Goal: Transaction & Acquisition: Purchase product/service

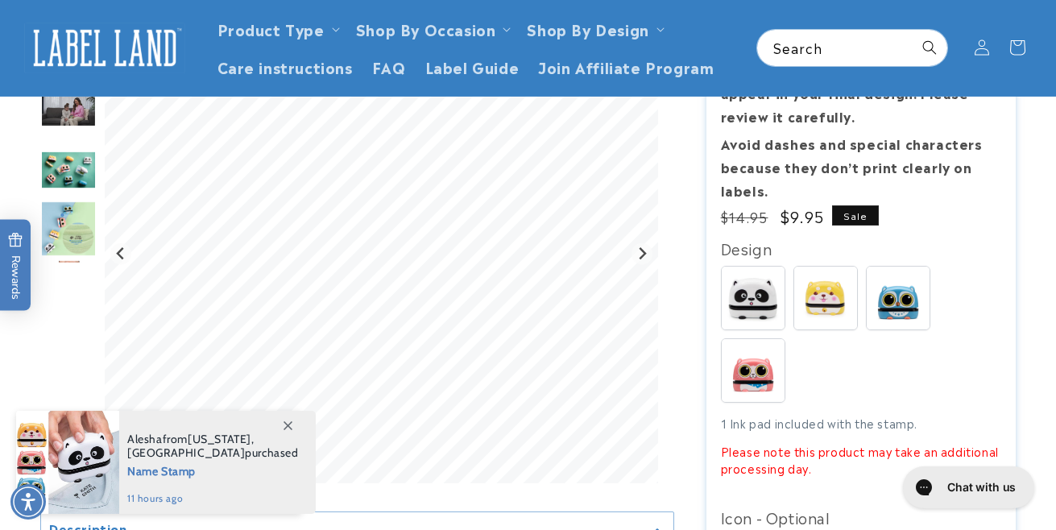
click at [760, 384] on img at bounding box center [753, 370] width 63 height 63
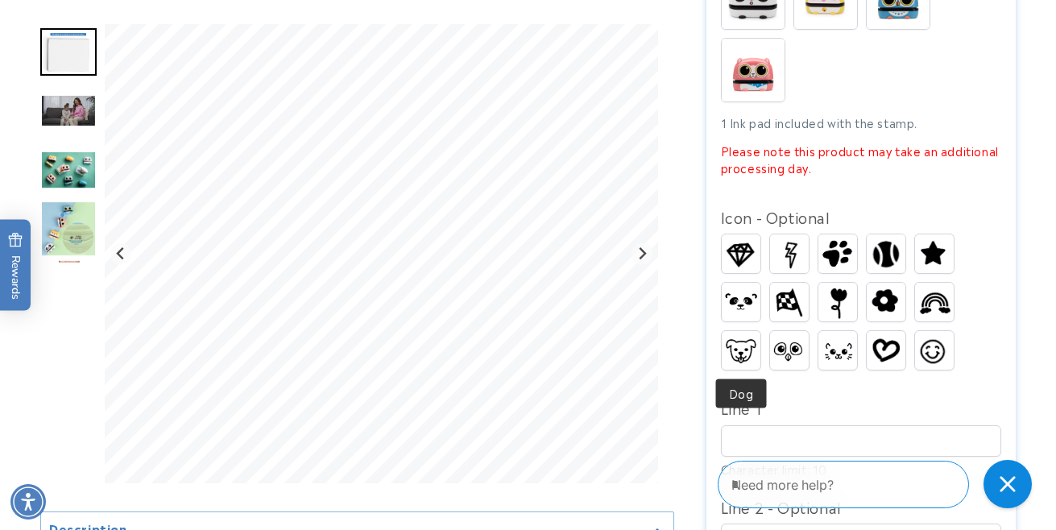
scroll to position [578, 0]
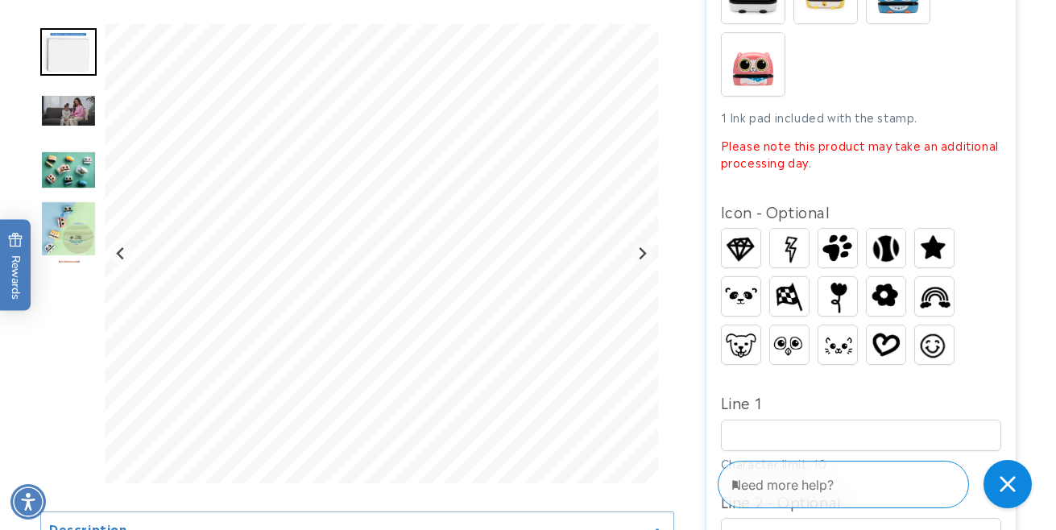
click at [842, 296] on img at bounding box center [836, 296] width 31 height 39
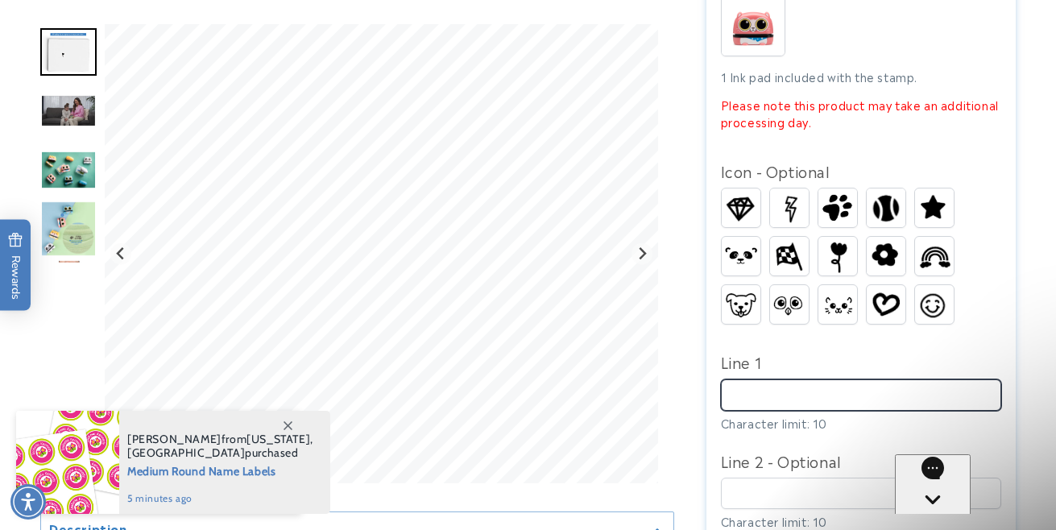
scroll to position [0, 0]
click at [766, 391] on input "Line 1" at bounding box center [861, 394] width 281 height 31
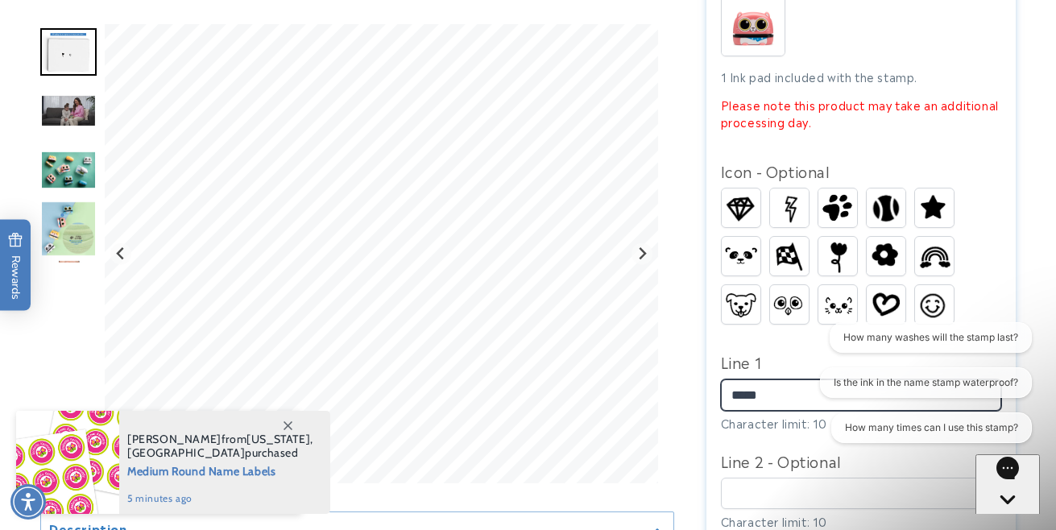
type input "*****"
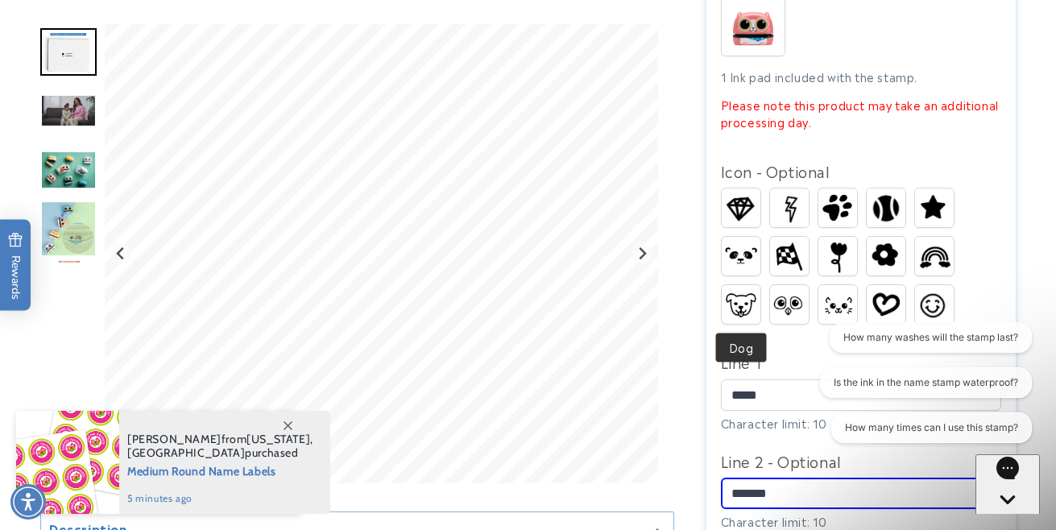
click at [743, 316] on img at bounding box center [741, 304] width 39 height 29
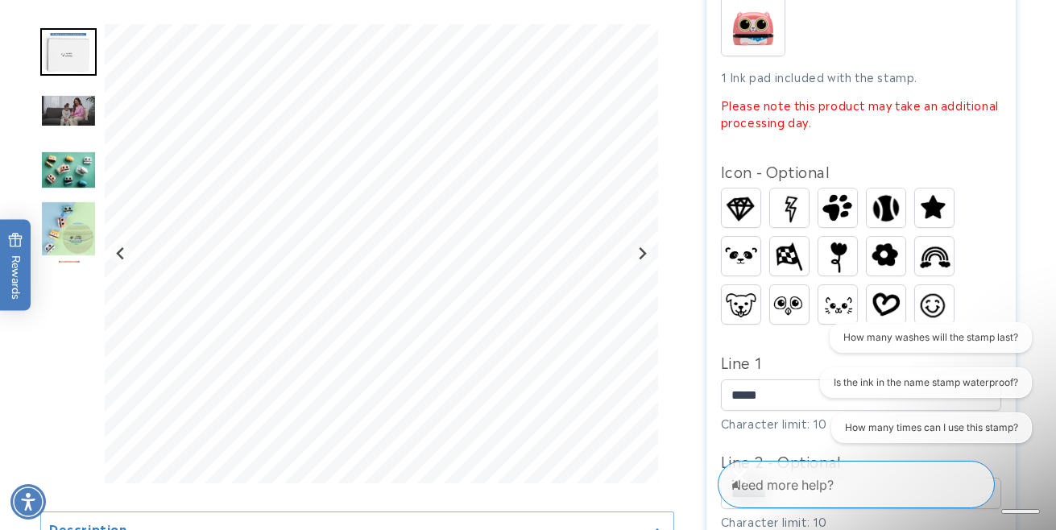
click at [848, 311] on img at bounding box center [837, 304] width 39 height 25
click at [893, 311] on img at bounding box center [886, 304] width 39 height 31
click at [831, 258] on img at bounding box center [836, 256] width 31 height 39
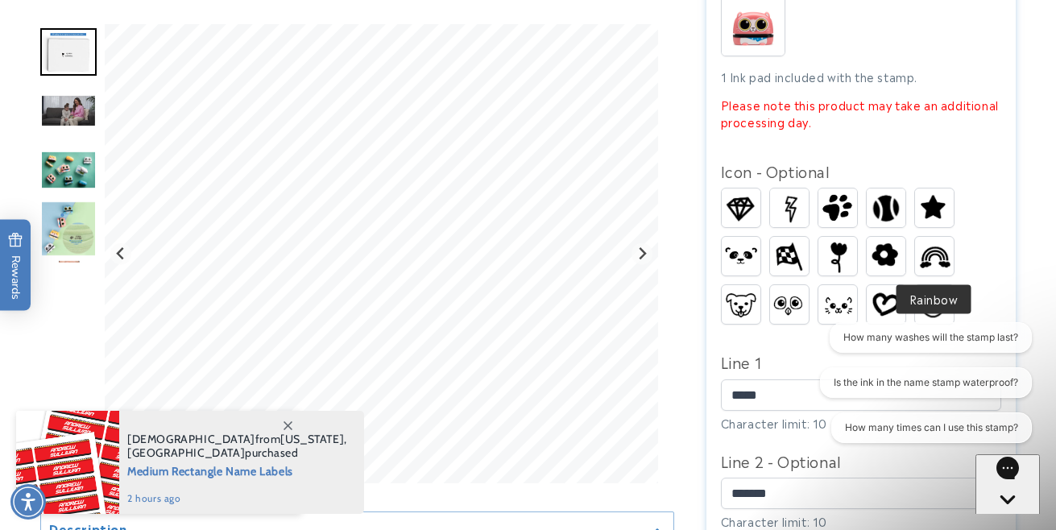
click at [933, 259] on img at bounding box center [934, 257] width 39 height 30
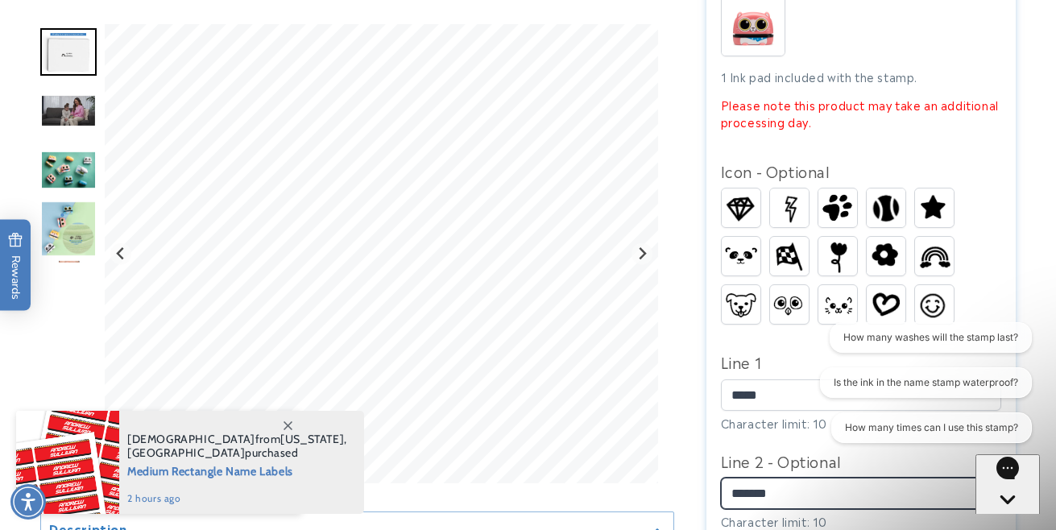
click at [734, 498] on input "*******" at bounding box center [861, 493] width 281 height 31
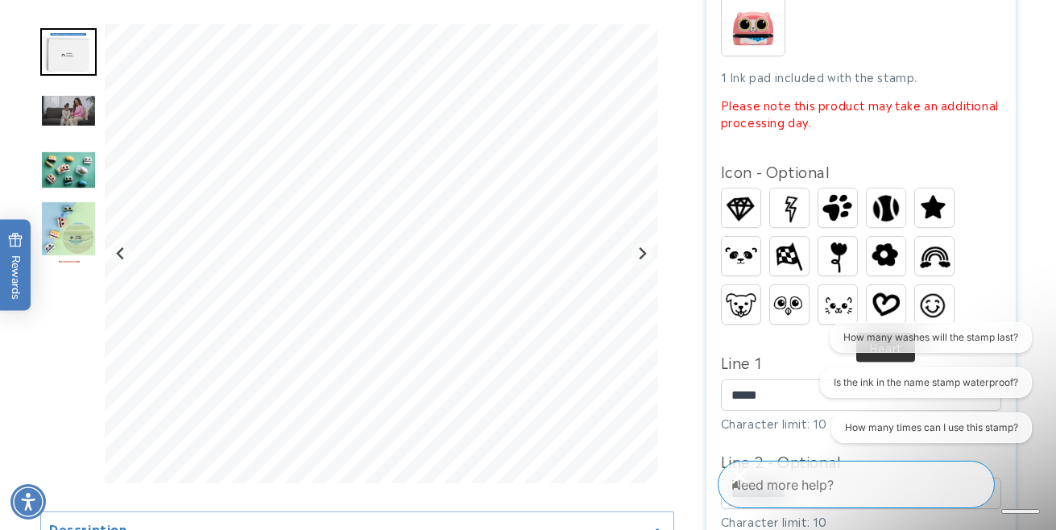
click at [899, 300] on img at bounding box center [886, 304] width 39 height 31
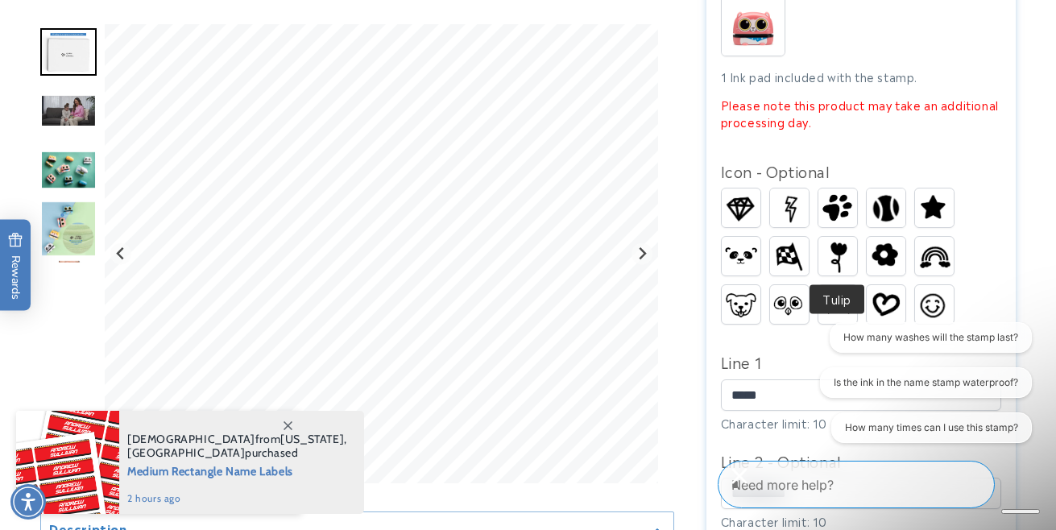
click at [834, 252] on img at bounding box center [836, 256] width 31 height 39
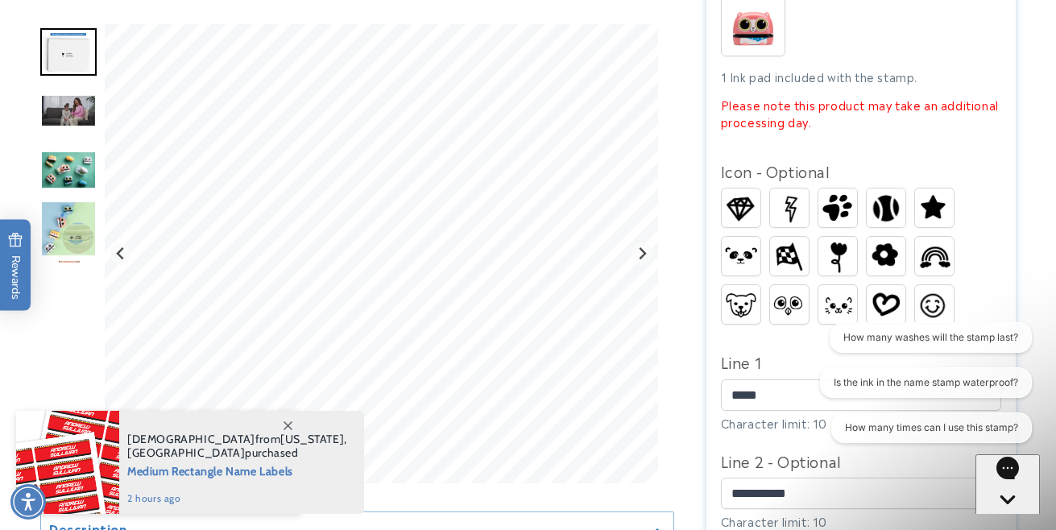
click at [796, 209] on img at bounding box center [789, 208] width 39 height 38
click at [918, 262] on img at bounding box center [934, 257] width 39 height 30
click at [887, 260] on img at bounding box center [886, 256] width 39 height 34
click at [828, 265] on img at bounding box center [836, 256] width 31 height 39
click at [886, 259] on img at bounding box center [886, 256] width 39 height 34
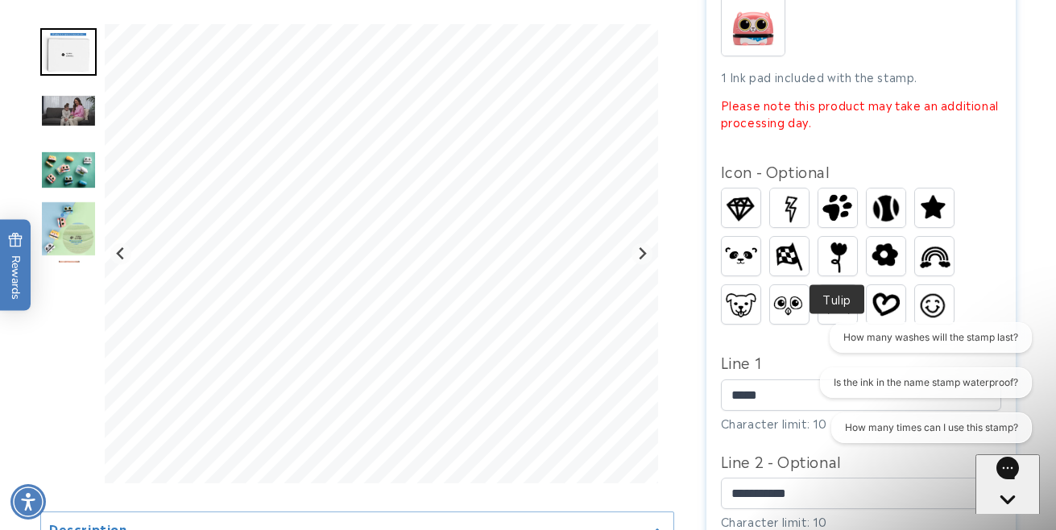
click at [838, 261] on img at bounding box center [836, 256] width 31 height 39
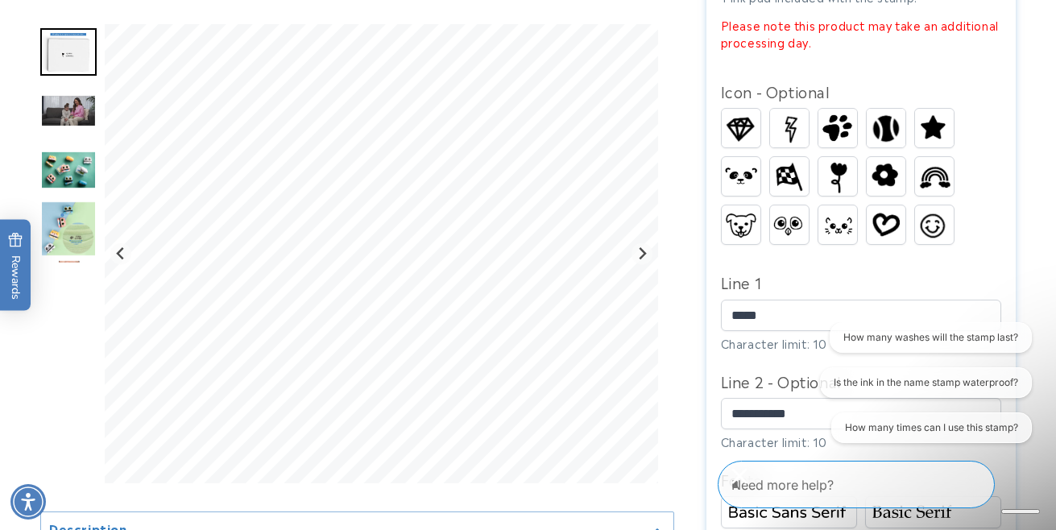
scroll to position [716, 0]
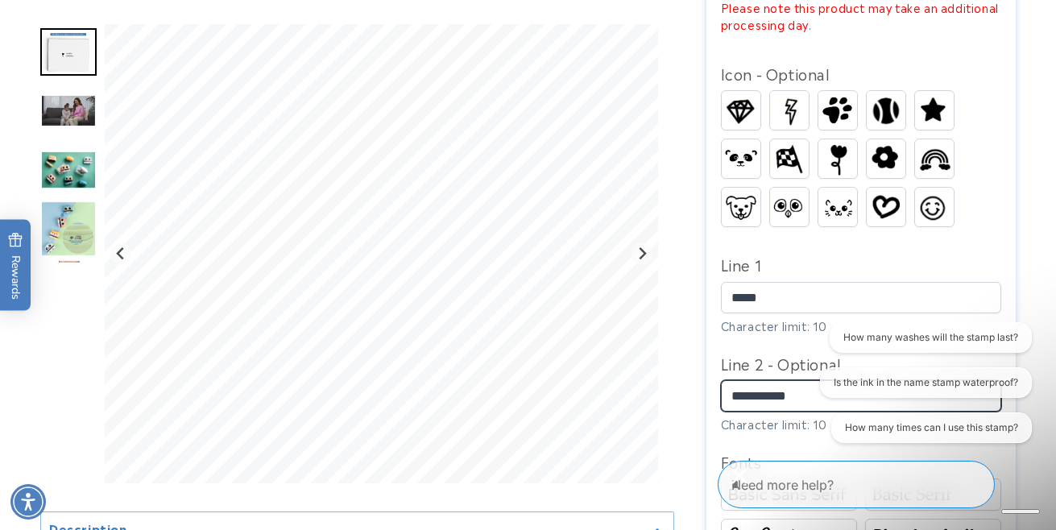
click at [746, 397] on input "*******" at bounding box center [861, 395] width 281 height 31
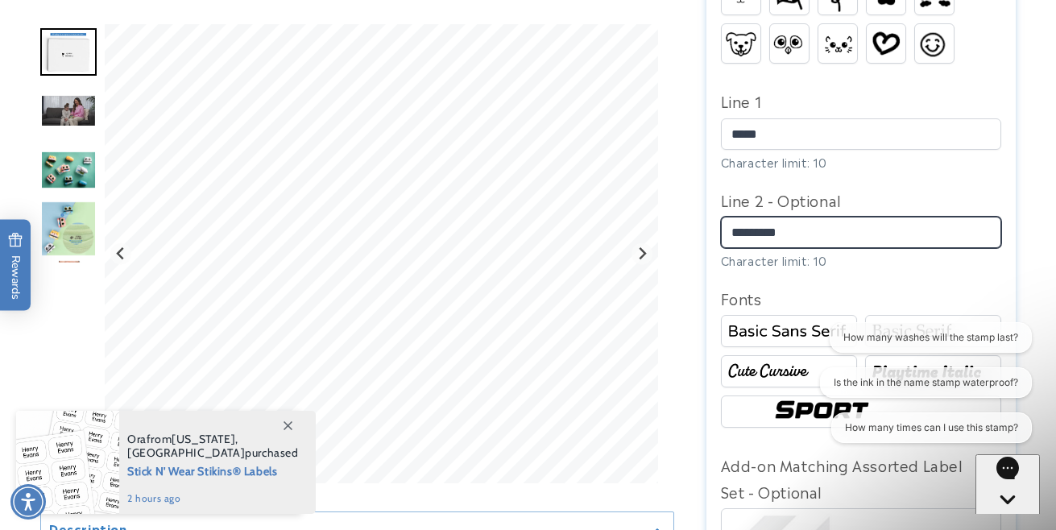
scroll to position [879, 0]
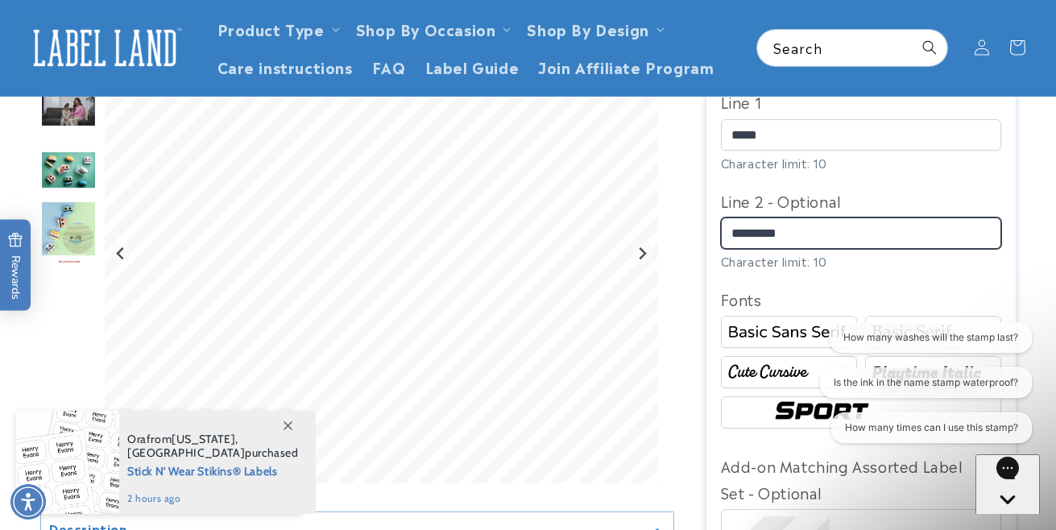
type input "*******"
click at [832, 298] on div "Fonts" at bounding box center [861, 299] width 281 height 26
click at [785, 383] on img at bounding box center [788, 373] width 131 height 22
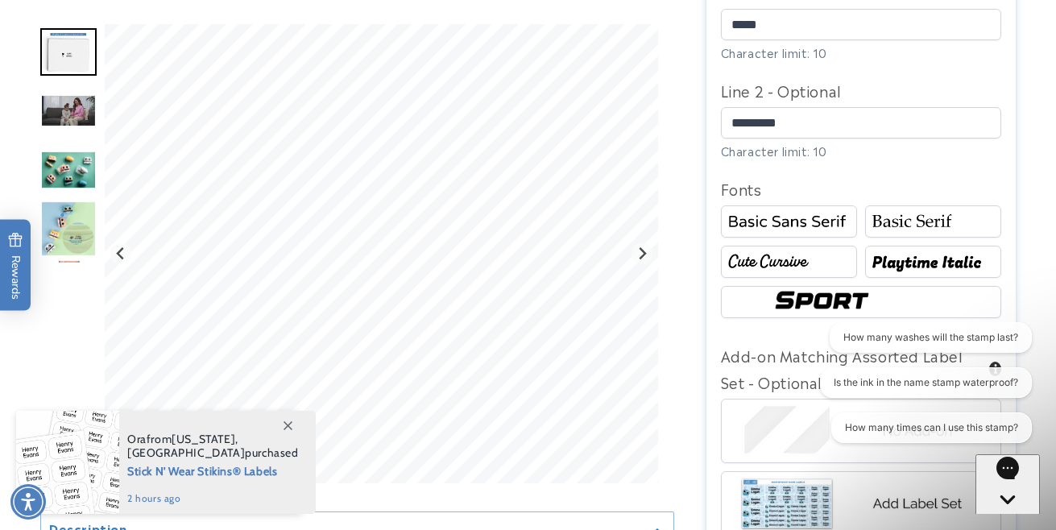
scroll to position [1015, 0]
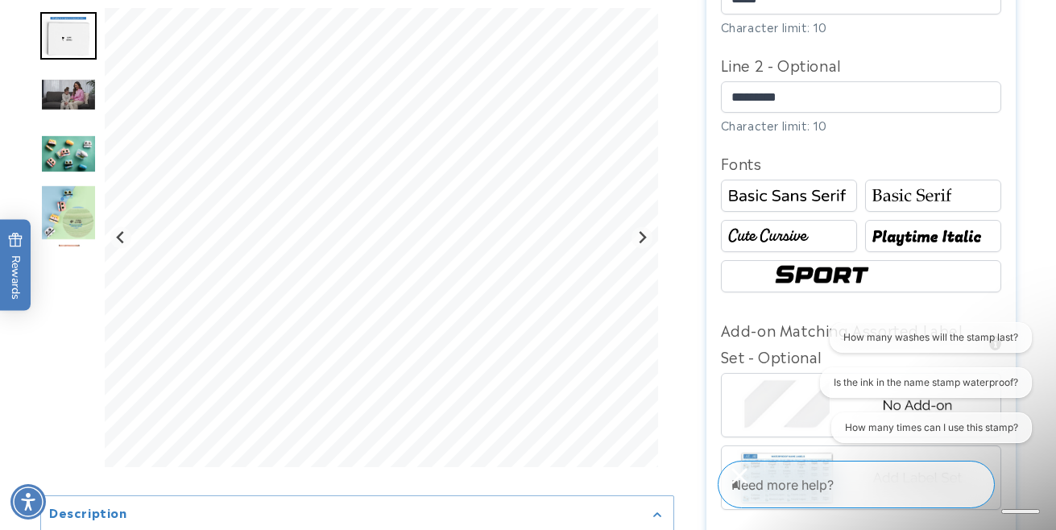
click at [917, 237] on img at bounding box center [932, 236] width 131 height 22
click at [912, 202] on img at bounding box center [932, 196] width 131 height 22
click at [838, 182] on div at bounding box center [789, 196] width 136 height 32
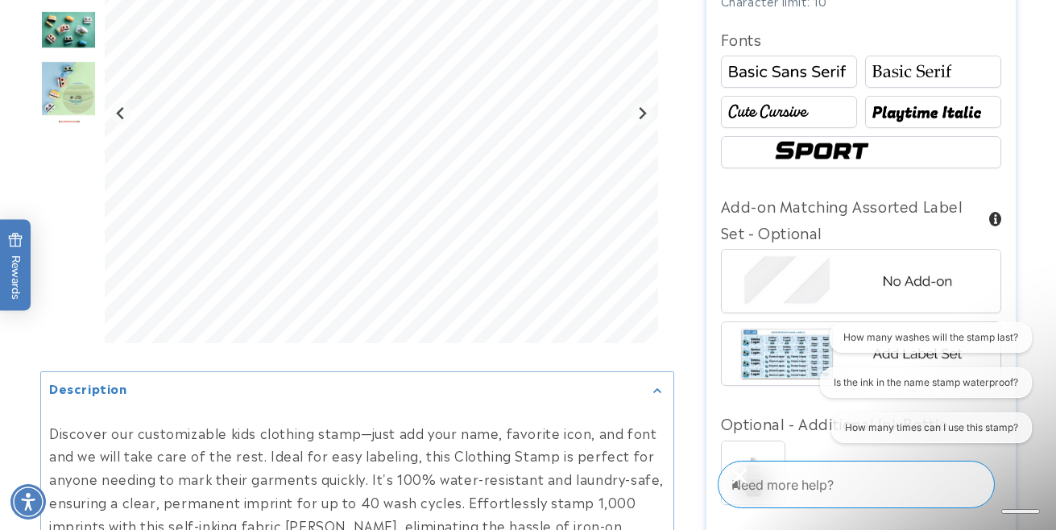
scroll to position [1150, 0]
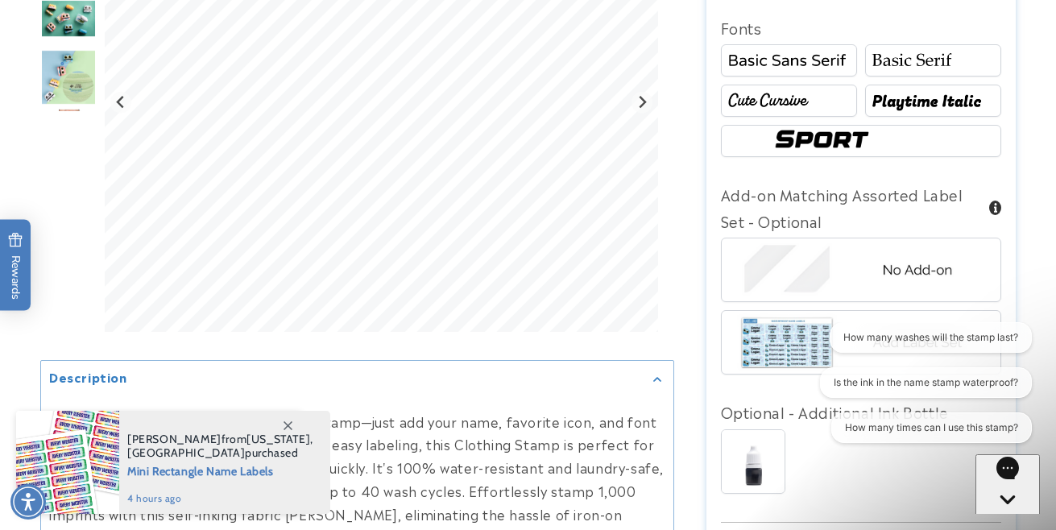
click at [825, 130] on img at bounding box center [861, 141] width 184 height 31
click at [811, 65] on img at bounding box center [788, 61] width 131 height 22
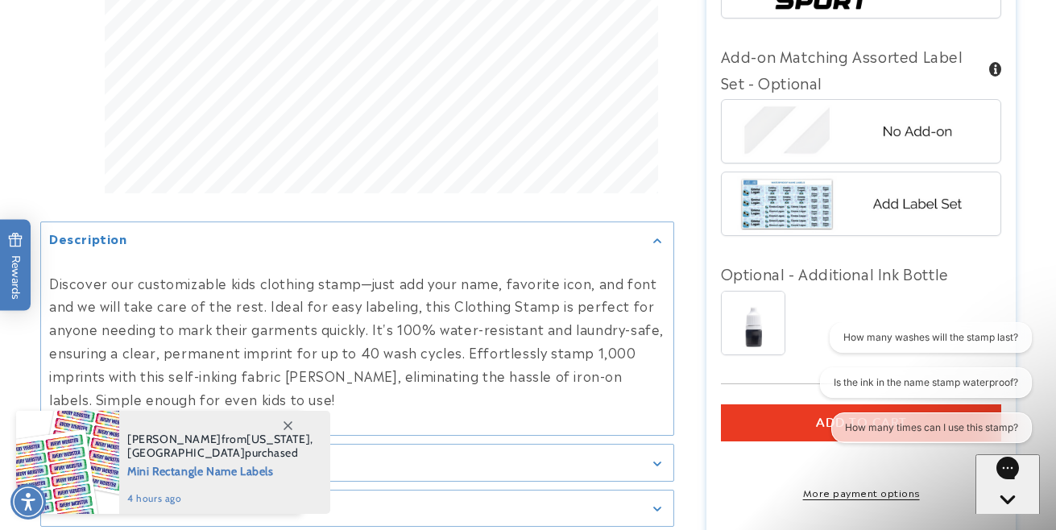
scroll to position [1350, 0]
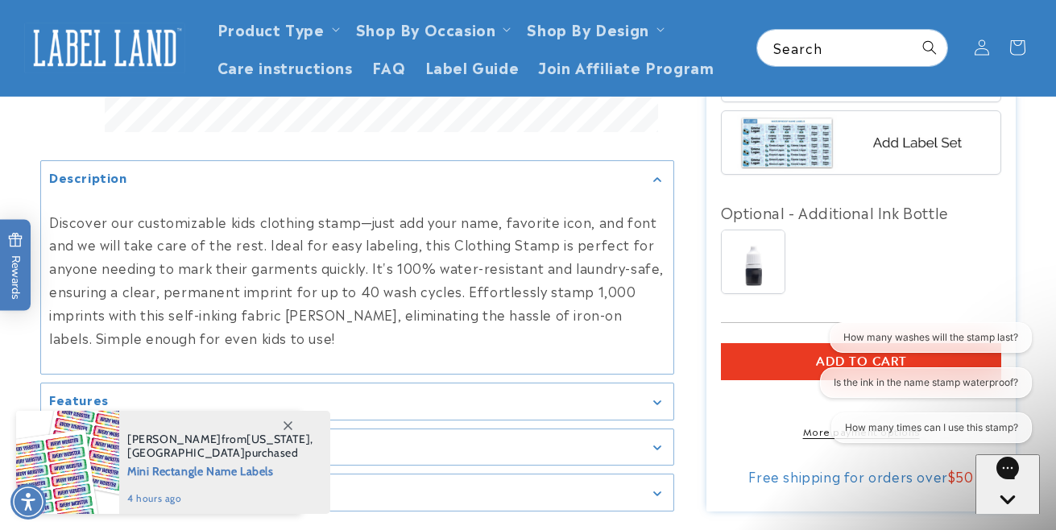
click at [743, 263] on img at bounding box center [753, 261] width 63 height 63
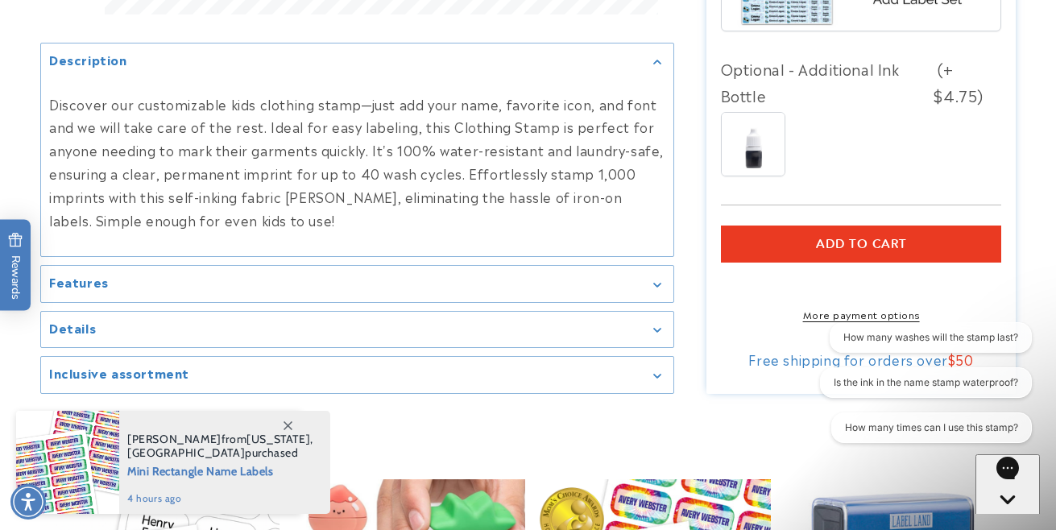
click at [833, 235] on button "Add to cart" at bounding box center [861, 243] width 281 height 37
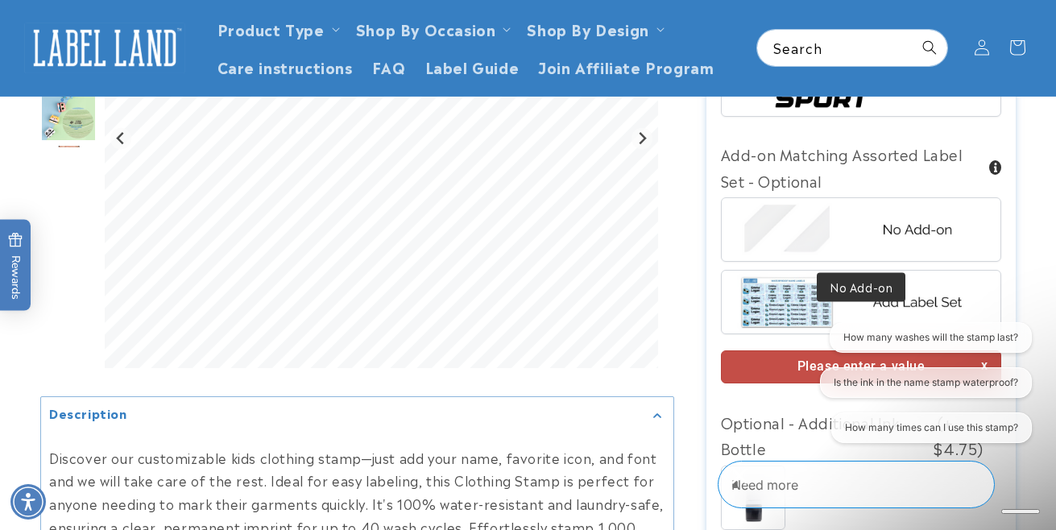
scroll to position [1167, 0]
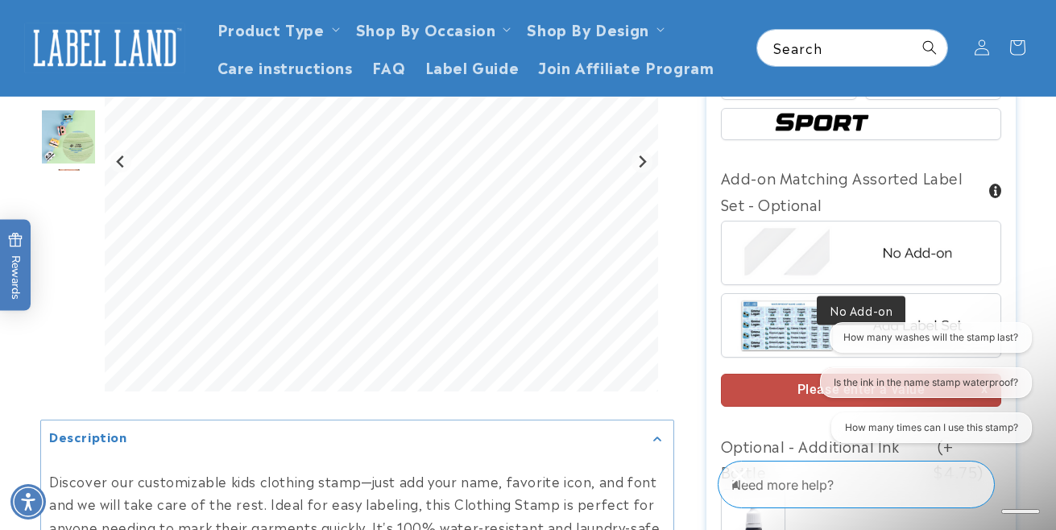
click at [833, 235] on img at bounding box center [860, 252] width 251 height 63
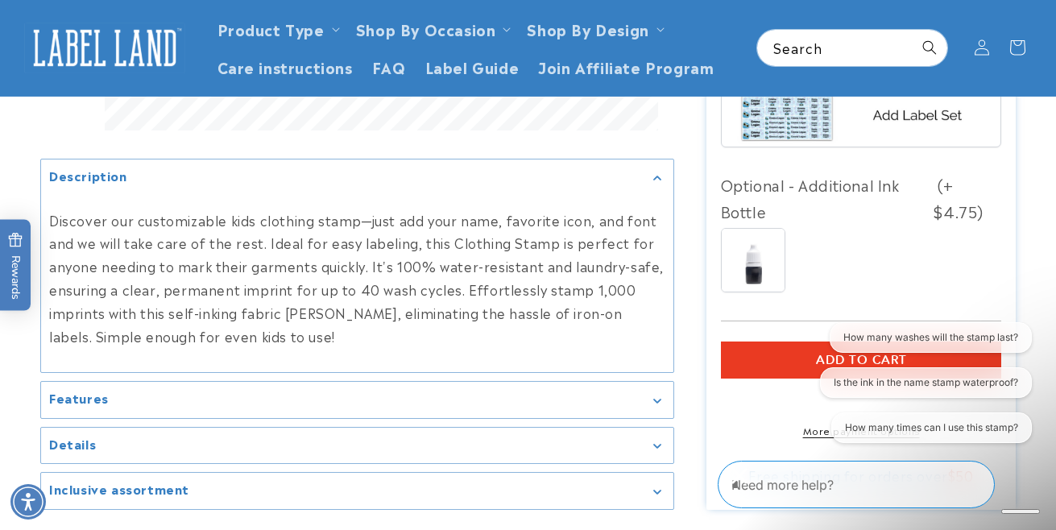
scroll to position [1376, 0]
drag, startPoint x: 827, startPoint y: 376, endPoint x: 687, endPoint y: 391, distance: 141.0
click at [807, 391] on html "How many washes will the stamp last? Is the ink in the name stamp waterproof? H…" at bounding box center [923, 385] width 232 height 127
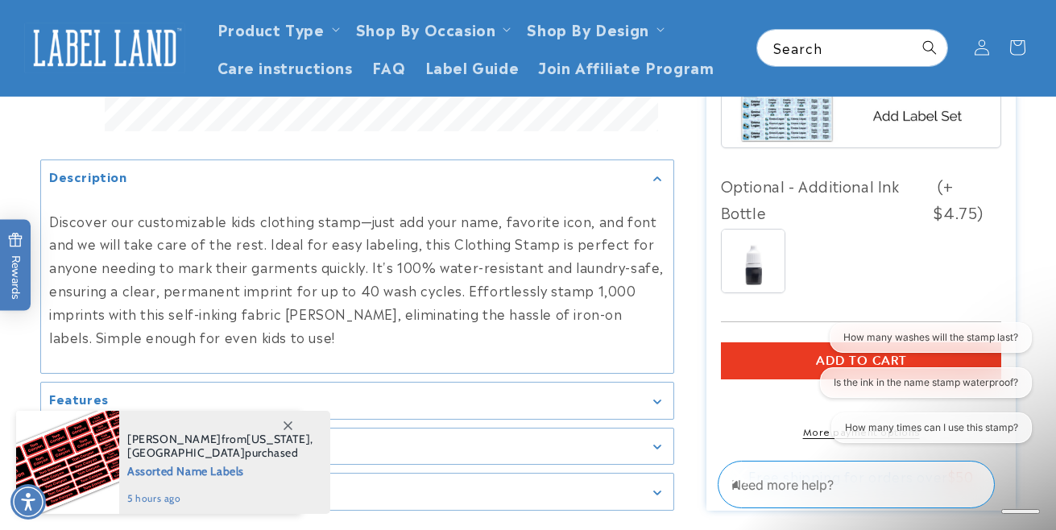
click at [738, 360] on button "Add to cart" at bounding box center [861, 360] width 281 height 37
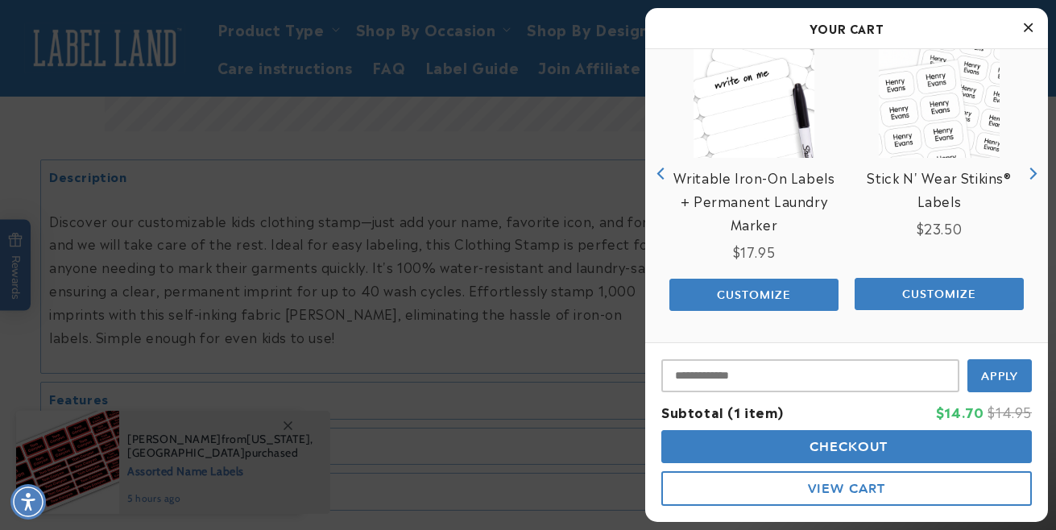
scroll to position [259, 0]
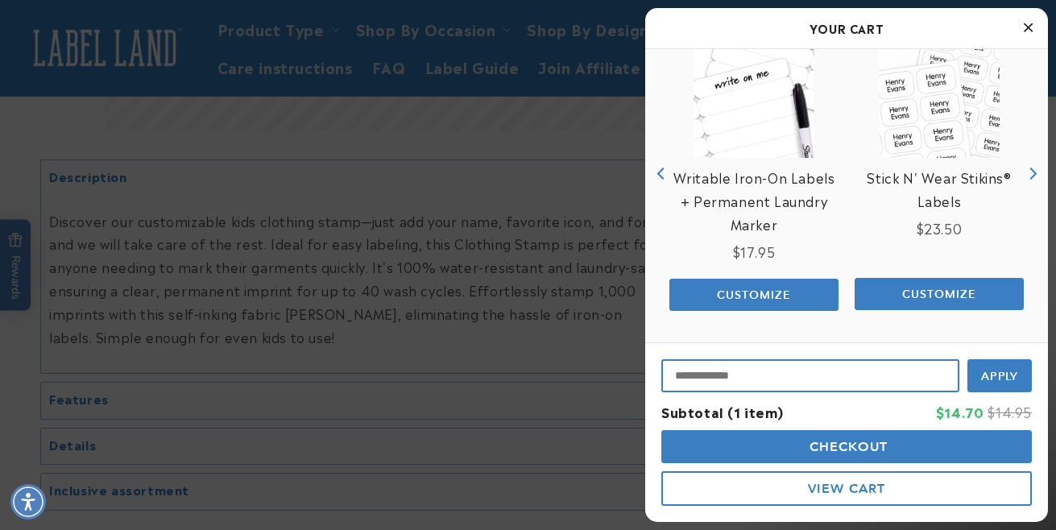
click at [836, 370] on input "Input Discount" at bounding box center [810, 375] width 298 height 33
click at [801, 455] on button "Checkout" at bounding box center [846, 446] width 370 height 33
